Goal: Information Seeking & Learning: Understand process/instructions

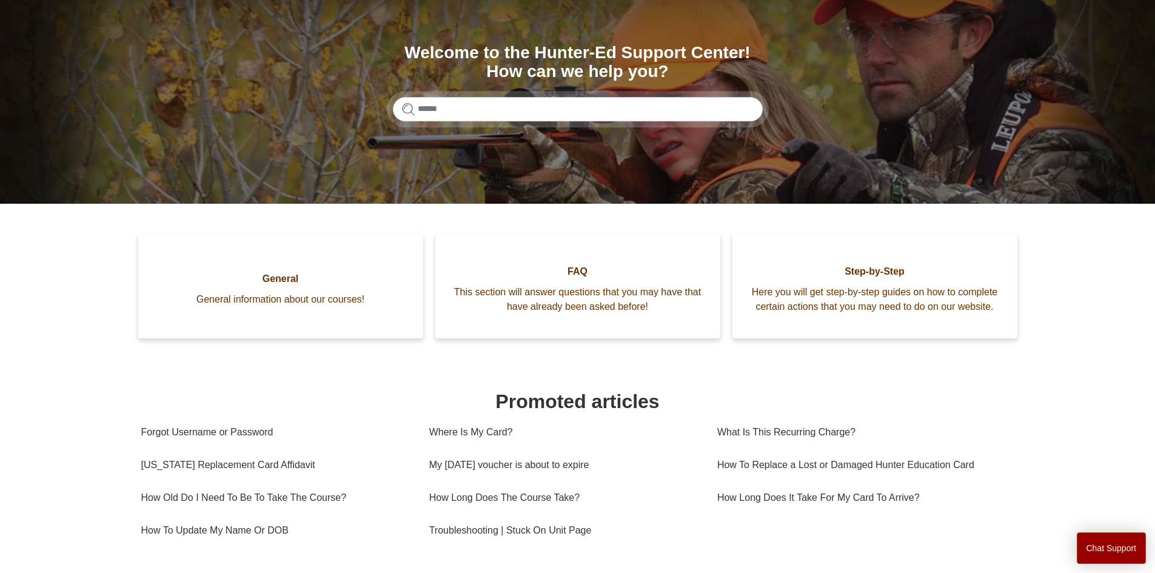
scroll to position [182, 0]
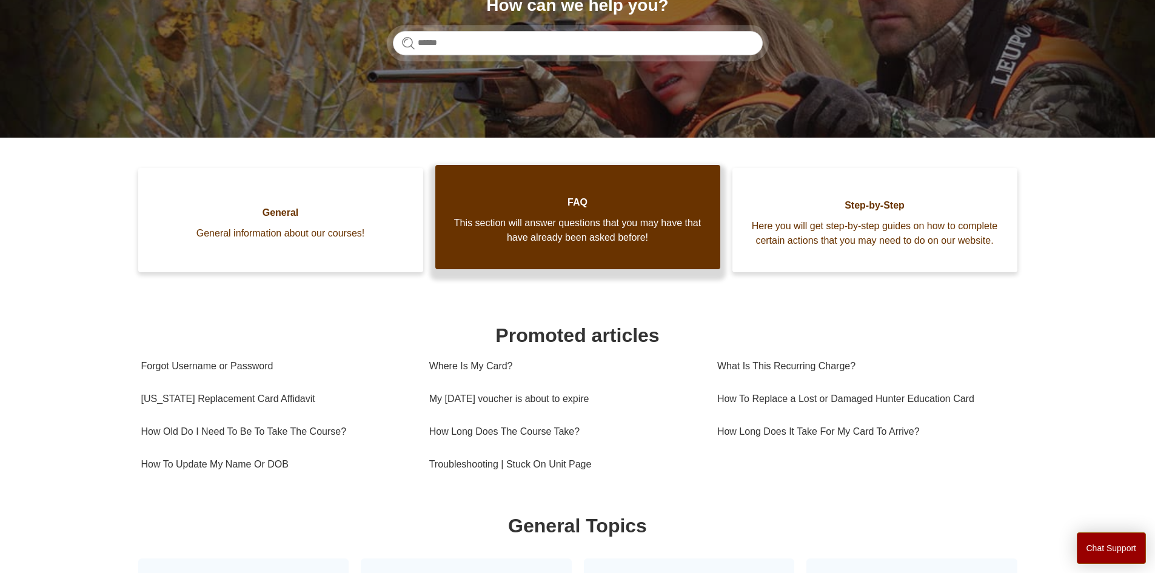
click at [553, 269] on link "FAQ This section will answer questions that you may have that have already been…" at bounding box center [578, 217] width 285 height 104
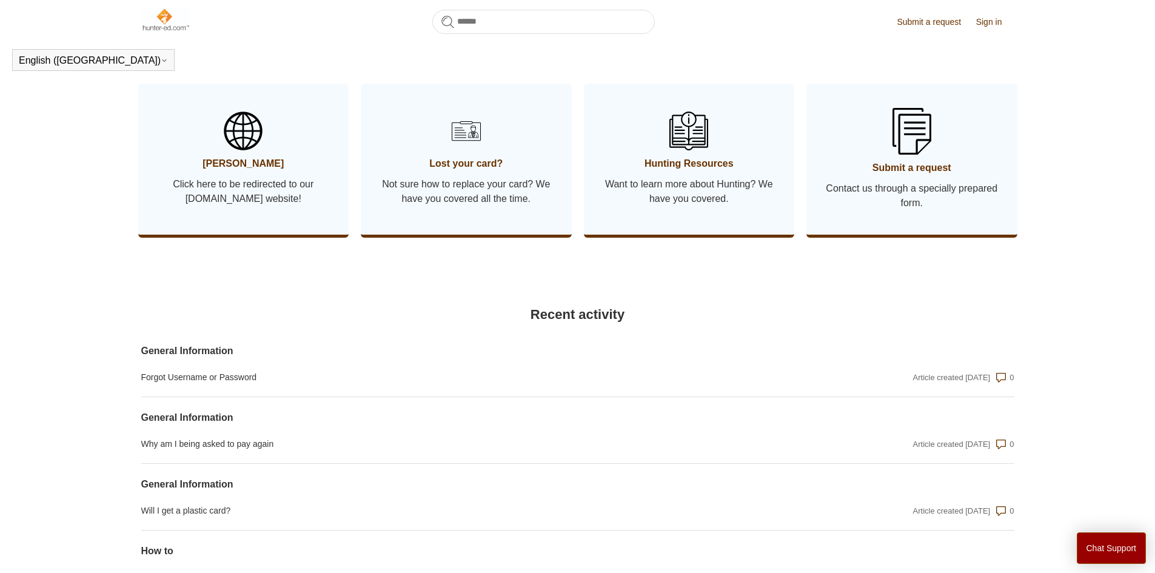
scroll to position [633, 0]
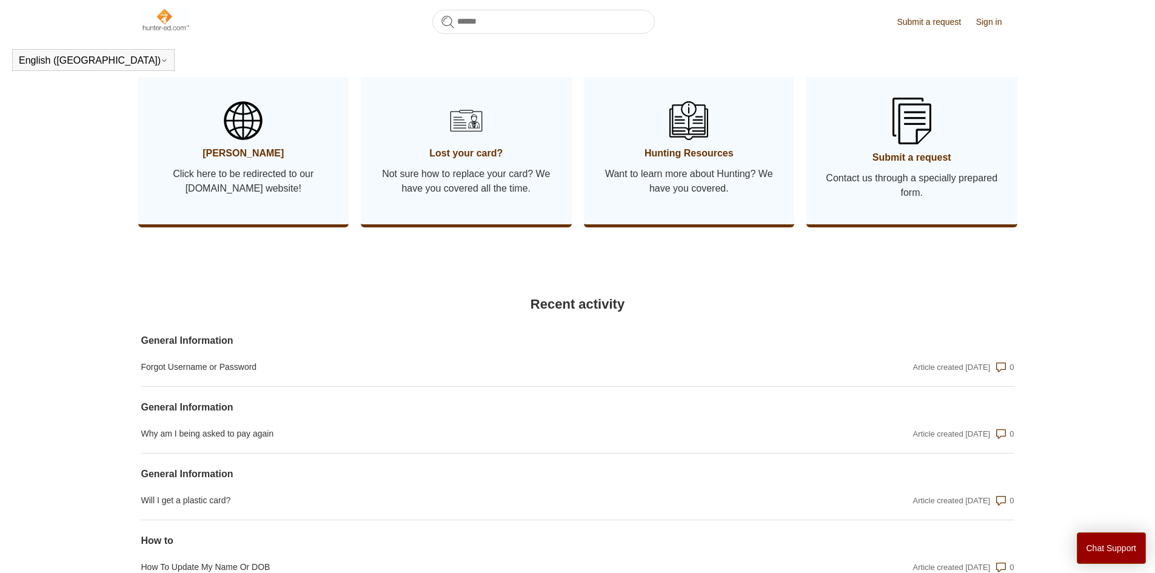
click at [465, 161] on span "Lost your card?" at bounding box center [466, 153] width 175 height 15
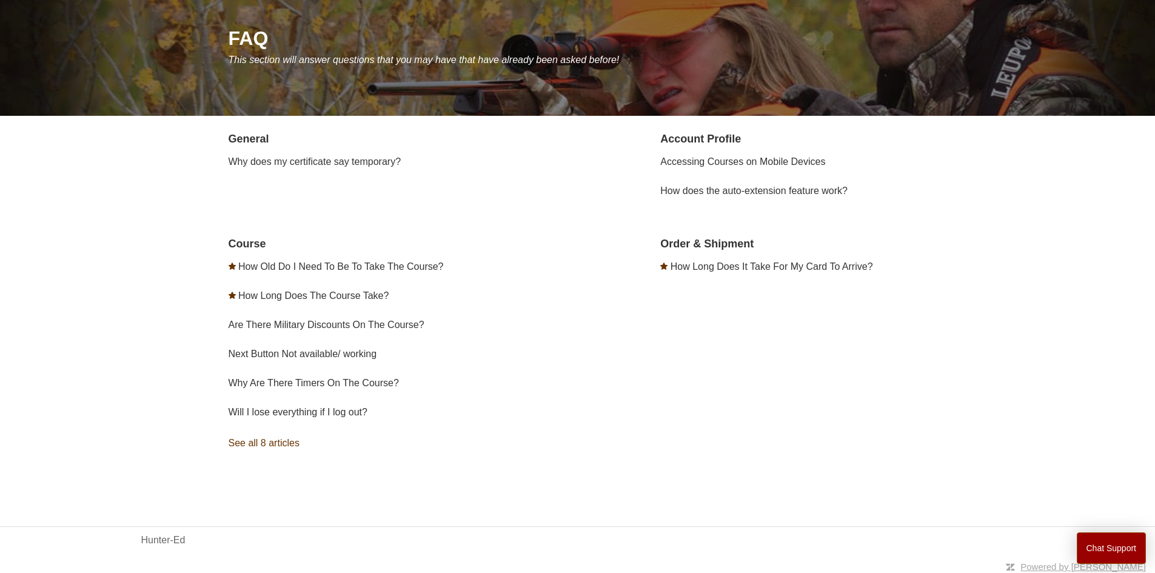
scroll to position [139, 0]
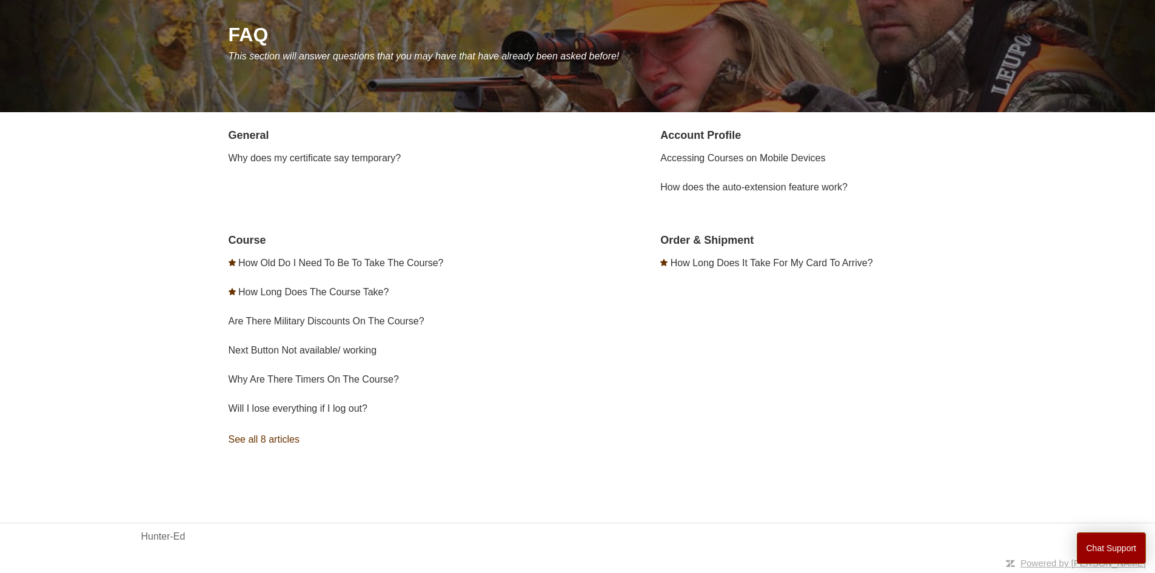
click at [268, 439] on link "See all 8 articles" at bounding box center [406, 439] width 354 height 33
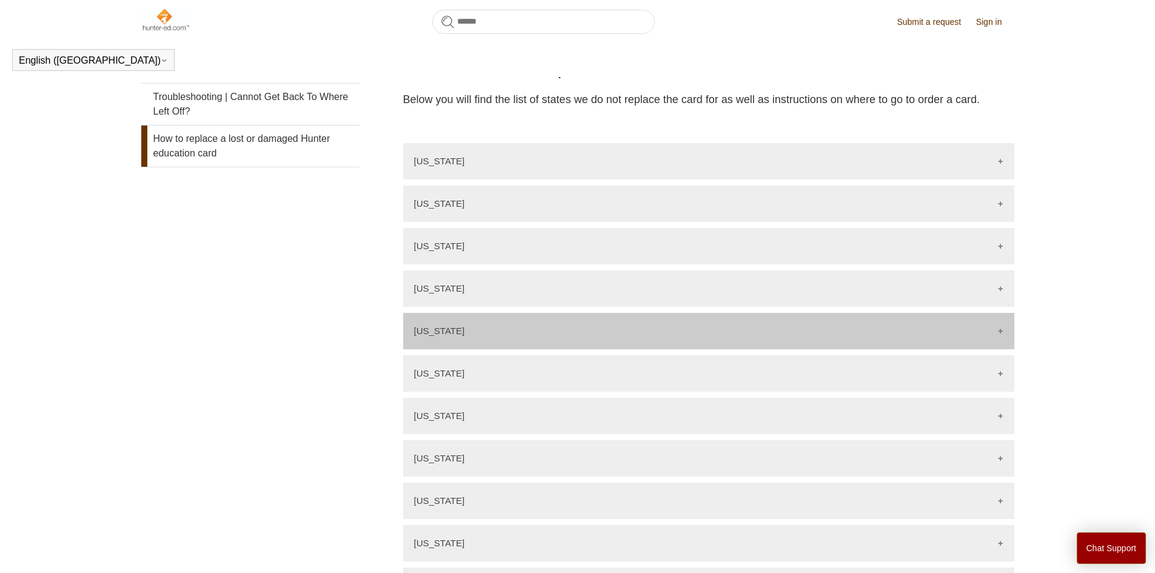
scroll to position [391, 0]
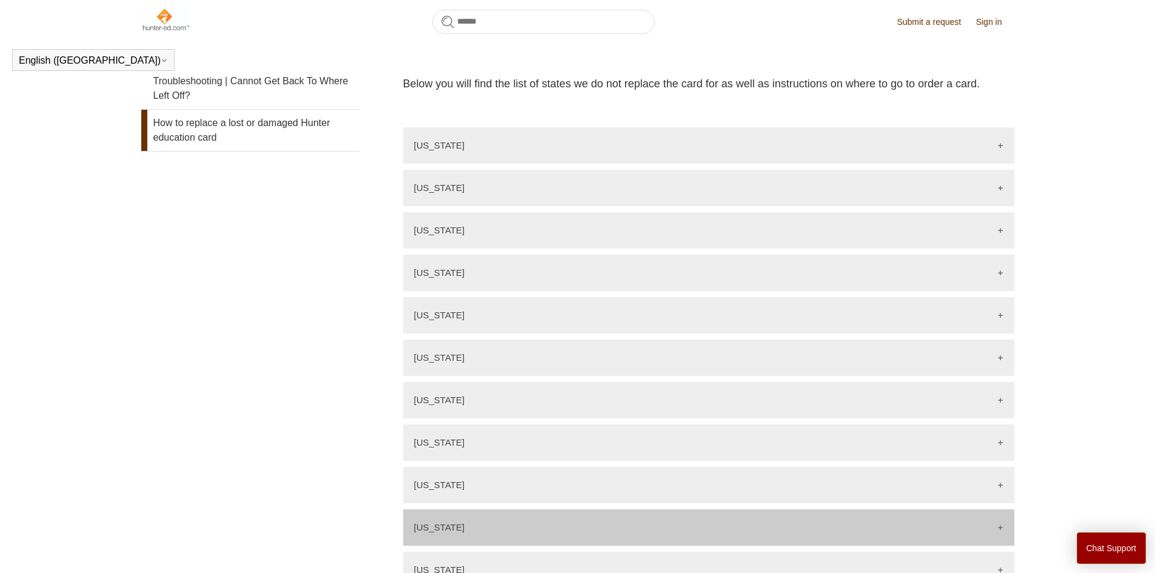
click at [597, 529] on div "[US_STATE]" at bounding box center [708, 528] width 611 height 36
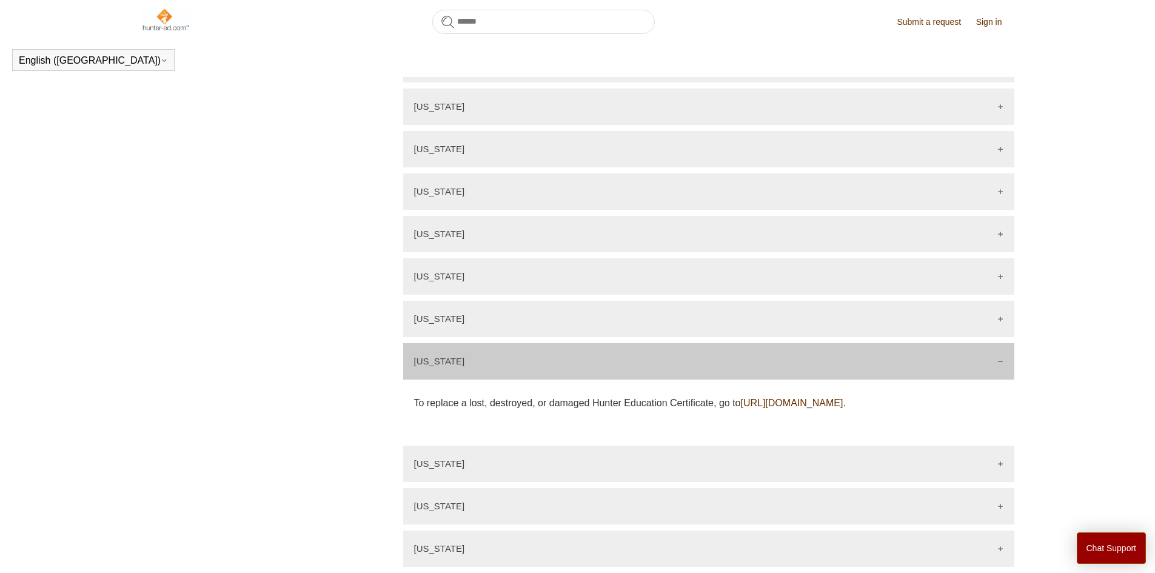
scroll to position [633, 0]
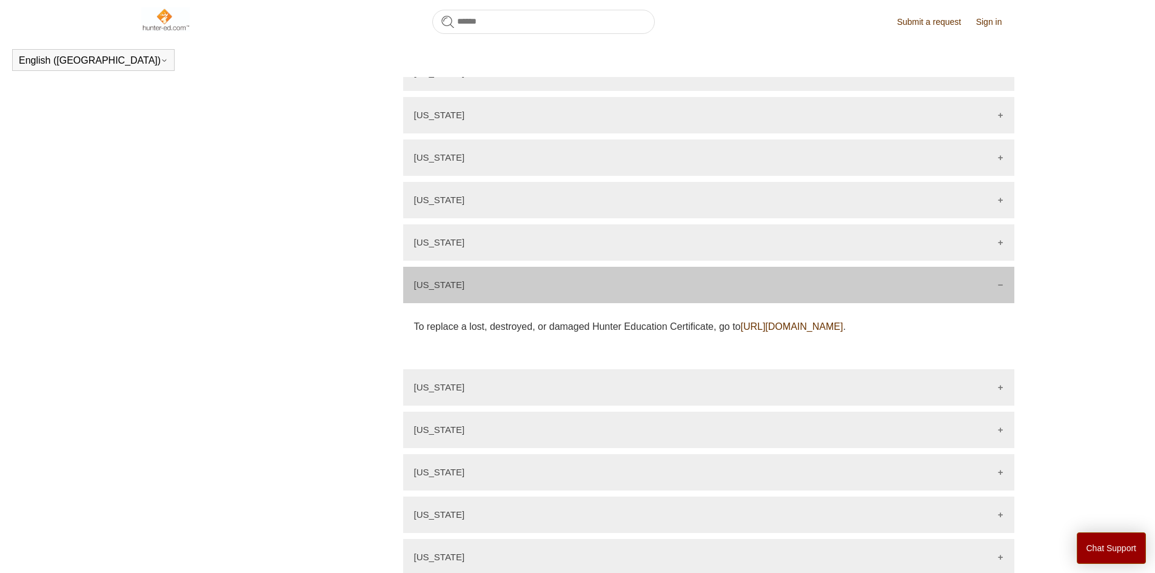
click at [843, 329] on link "[URL][DOMAIN_NAME]" at bounding box center [792, 326] width 103 height 10
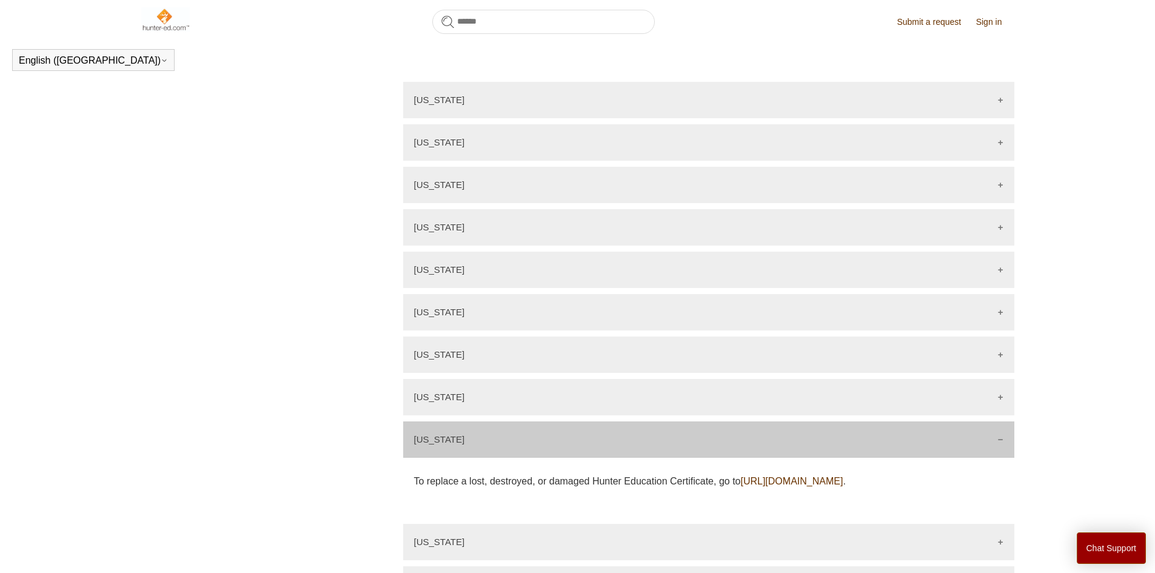
scroll to position [451, 0]
